Goal: Task Accomplishment & Management: Use online tool/utility

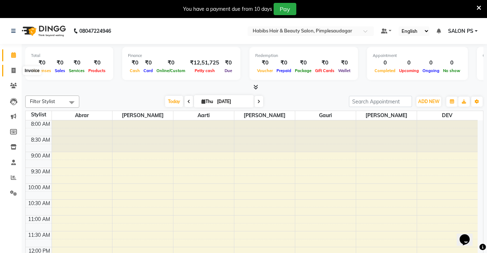
click at [15, 68] on icon at bounding box center [14, 70] width 4 height 5
select select "4820"
select select "service"
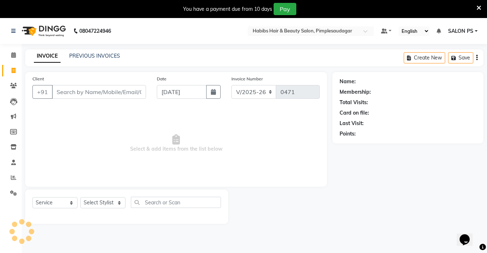
click at [15, 68] on icon at bounding box center [14, 70] width 4 height 5
select select "4820"
select select "service"
